Goal: Answer question/provide support

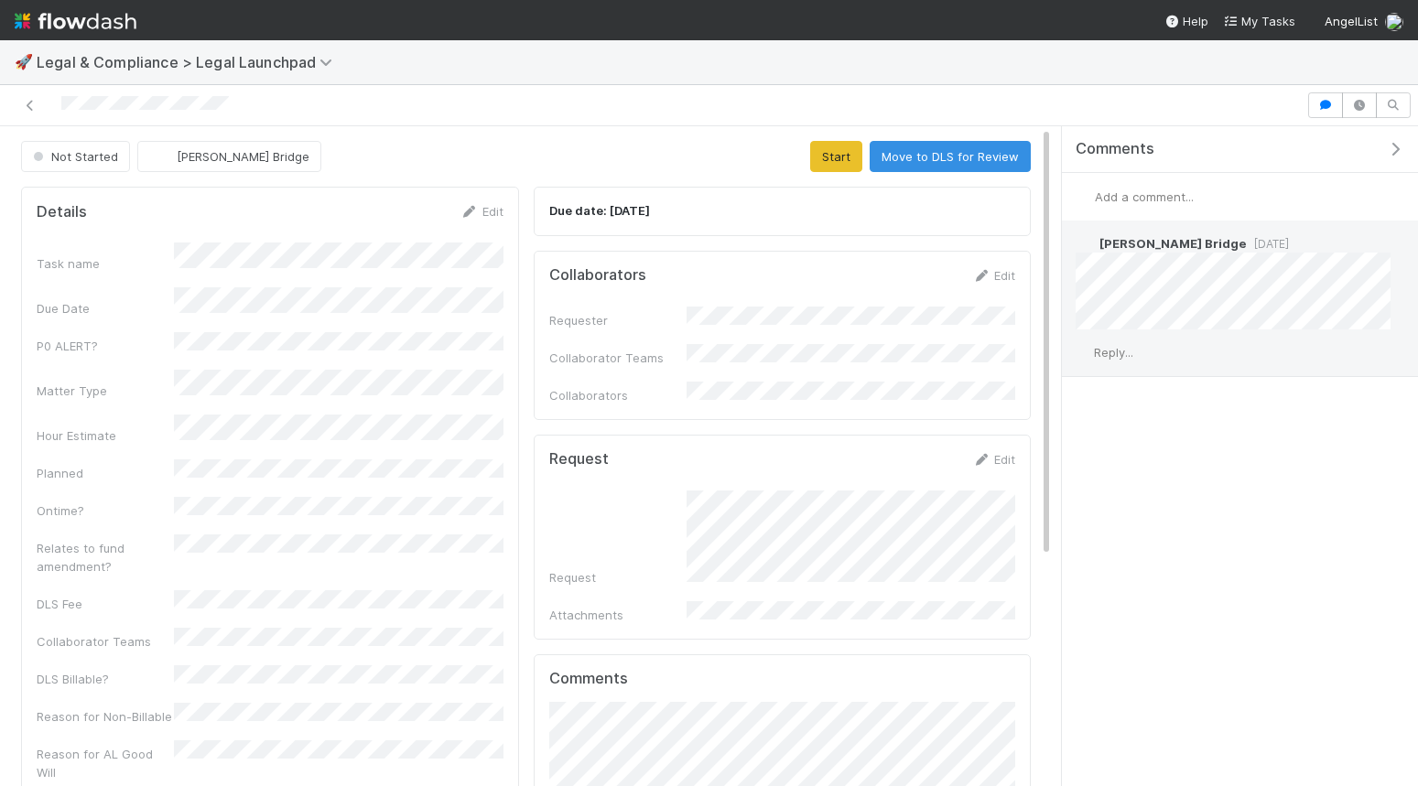
click at [1128, 358] on span "Reply..." at bounding box center [1113, 352] width 39 height 15
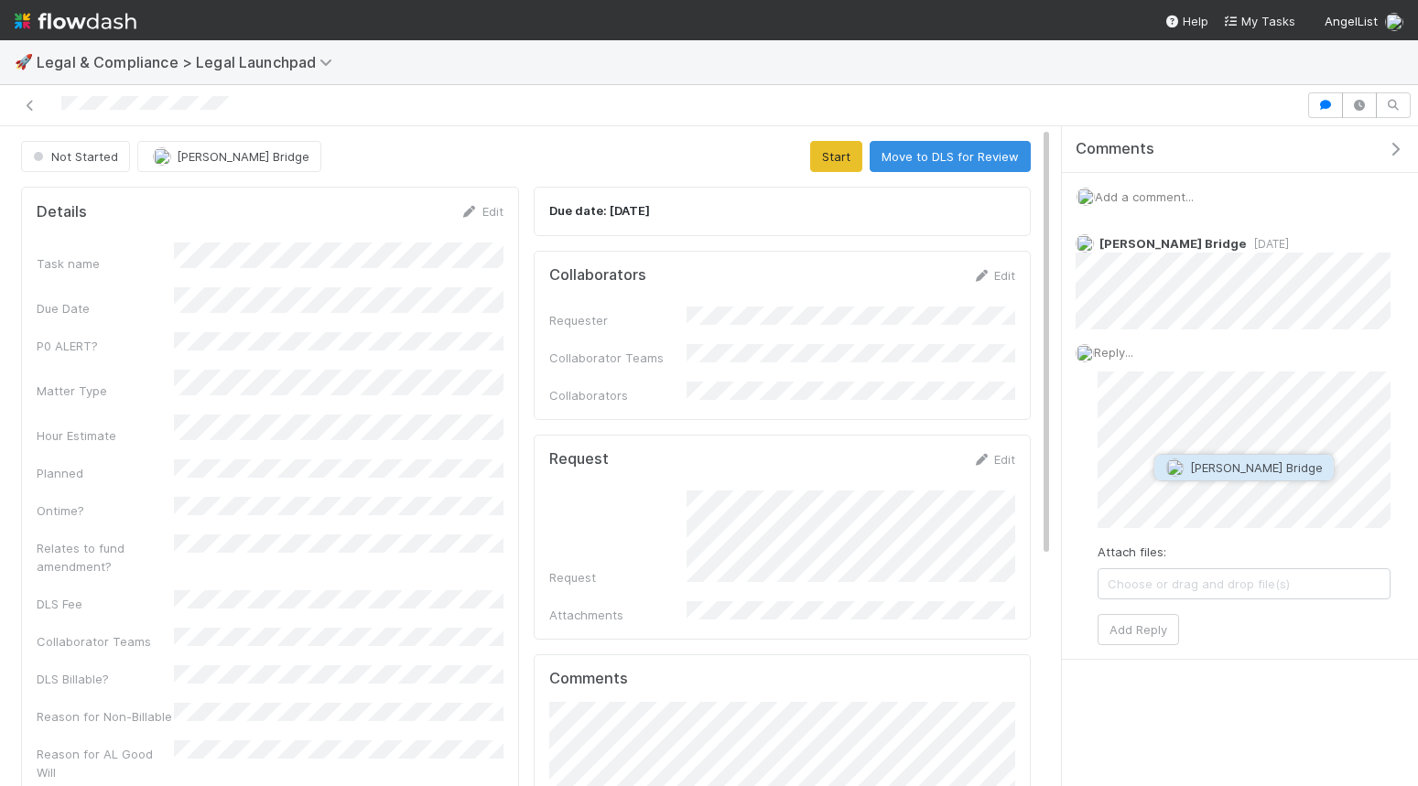
click at [1188, 477] on button "Kate Bridge" at bounding box center [1244, 468] width 178 height 26
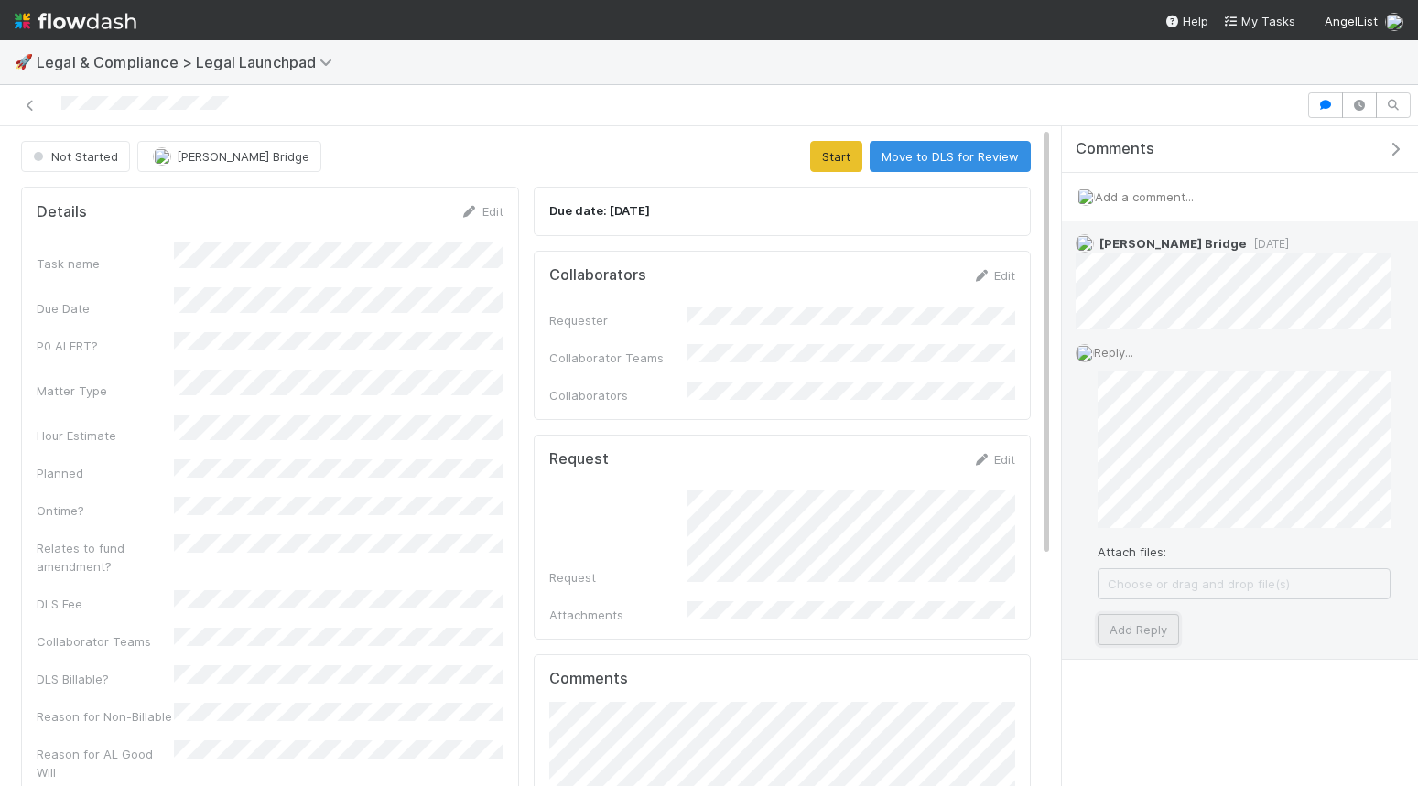
click at [1145, 635] on button "Add Reply" at bounding box center [1137, 629] width 81 height 31
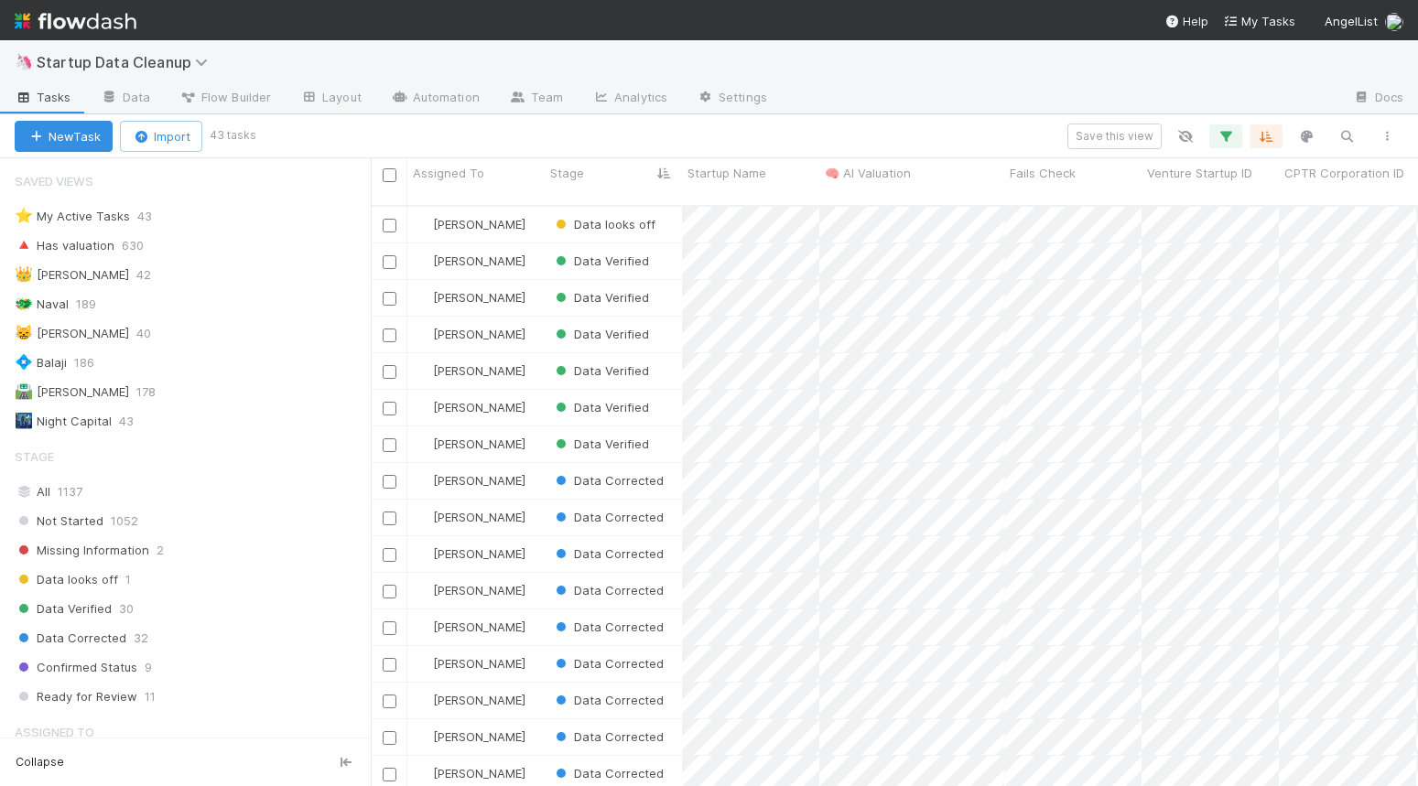
scroll to position [595, 1047]
click at [52, 96] on span "Tasks" at bounding box center [43, 97] width 57 height 18
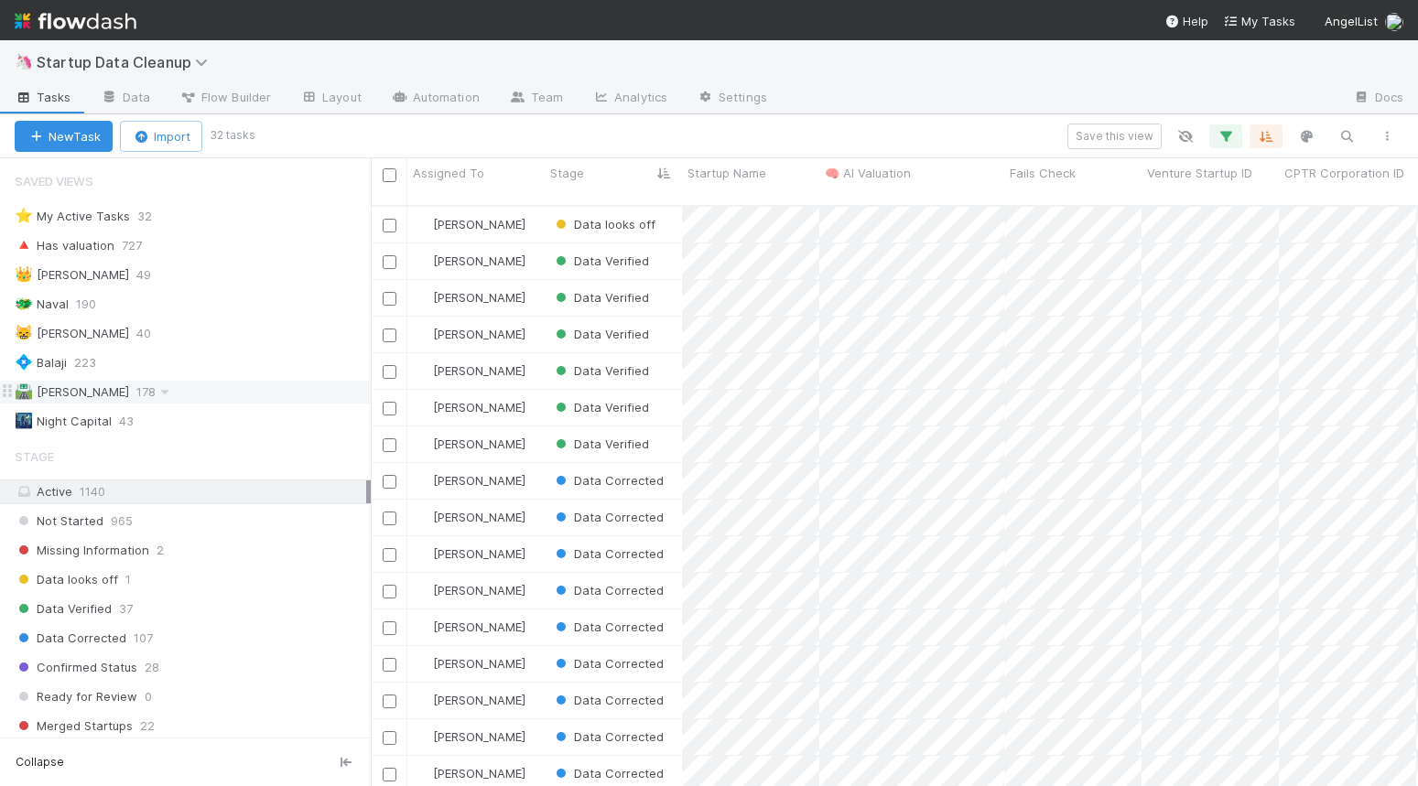
click at [136, 392] on span "178" at bounding box center [155, 392] width 38 height 23
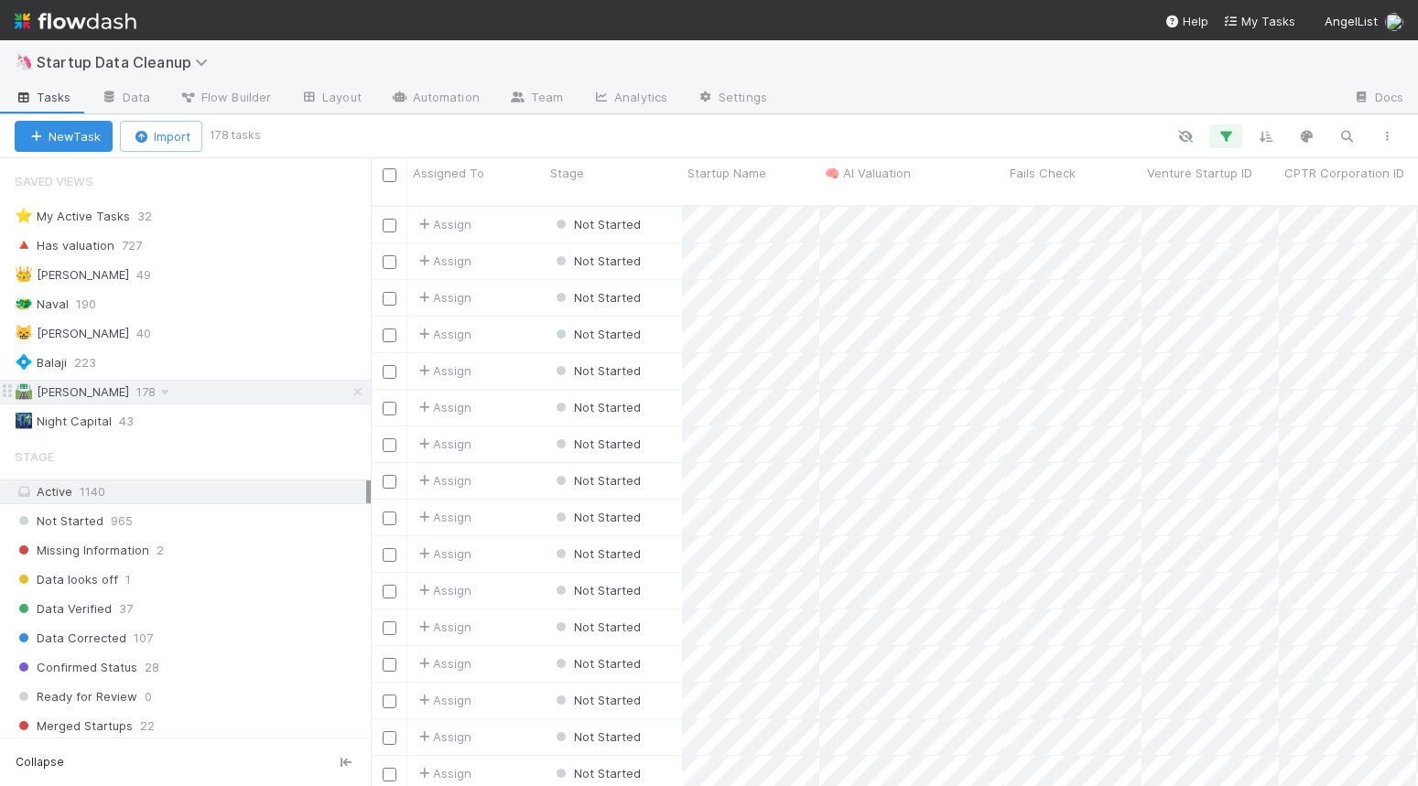
scroll to position [595, 1047]
click at [77, 216] on div "⭐ My Active Tasks" at bounding box center [72, 216] width 115 height 23
